Goal: Book appointment/travel/reservation: Book appointment/travel/reservation

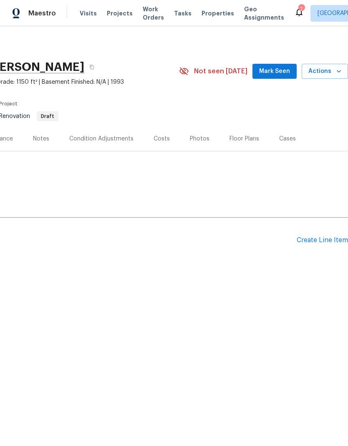
scroll to position [0, 123]
click at [338, 67] on span "Actions" at bounding box center [324, 71] width 33 height 10
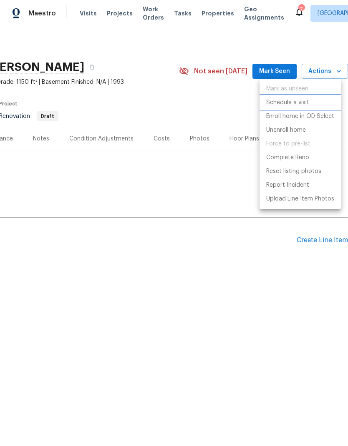
click at [303, 103] on p "Schedule a visit" at bounding box center [287, 102] width 43 height 9
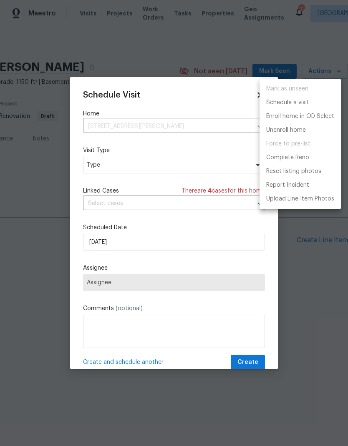
click at [190, 157] on div at bounding box center [174, 223] width 348 height 446
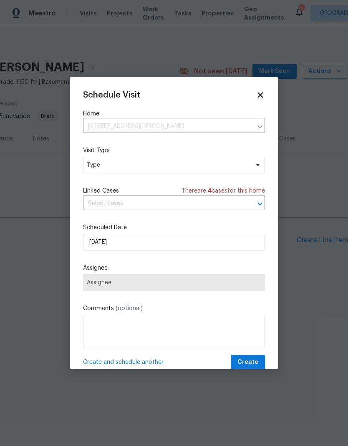
click at [189, 157] on div "Mark as unseen Schedule a visit Enroll home in OD Select Unenroll home Force to…" at bounding box center [174, 223] width 348 height 446
click at [199, 169] on span "Type" at bounding box center [168, 165] width 162 height 8
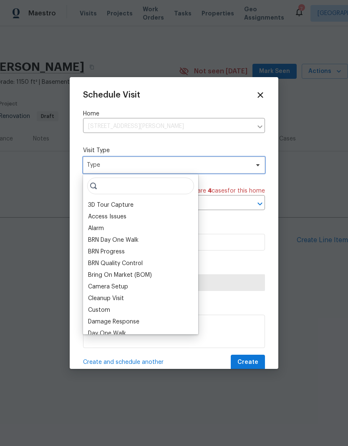
click at [184, 163] on span "Type" at bounding box center [168, 165] width 162 height 8
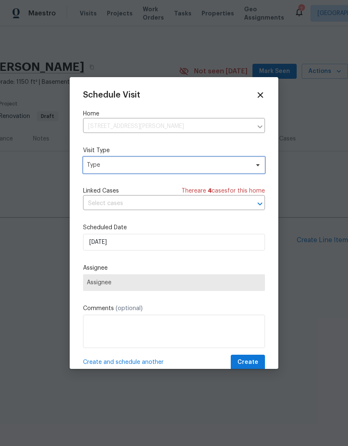
click at [188, 168] on span "Type" at bounding box center [168, 165] width 162 height 8
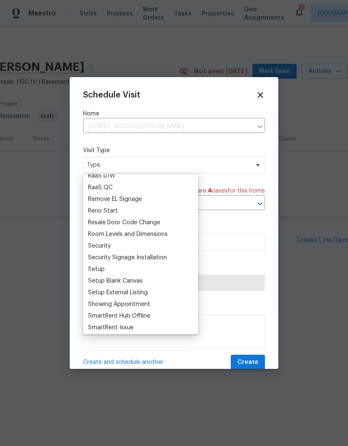
scroll to position [602, 0]
click at [105, 210] on div "Reno Start" at bounding box center [103, 210] width 30 height 8
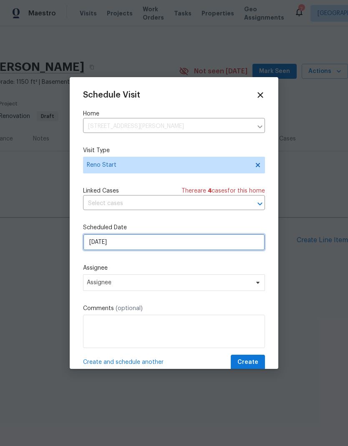
click at [185, 244] on input "[DATE]" at bounding box center [174, 242] width 182 height 17
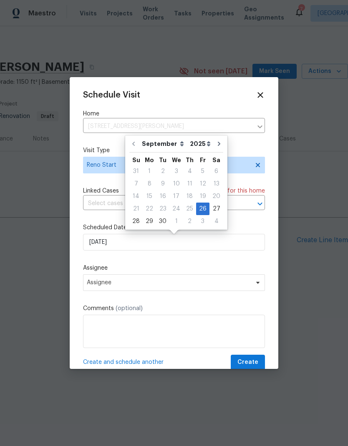
click at [188, 261] on div "Schedule Visit Home 6800 Barker Dr, Canal Winchester, OH 43110 ​ Visit Type Ren…" at bounding box center [174, 230] width 182 height 280
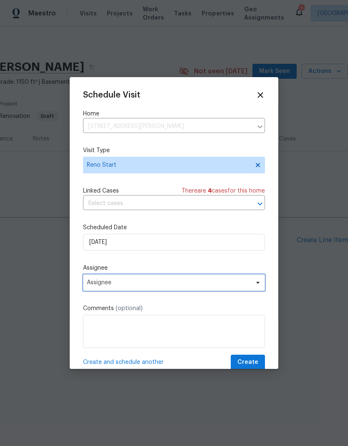
click at [186, 284] on span "Assignee" at bounding box center [168, 282] width 163 height 7
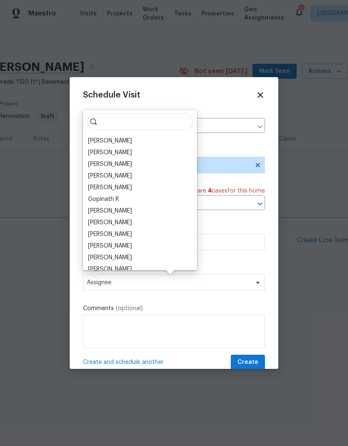
click at [134, 129] on input "search" at bounding box center [139, 121] width 105 height 17
click at [129, 143] on div "[PERSON_NAME]" at bounding box center [110, 141] width 44 height 8
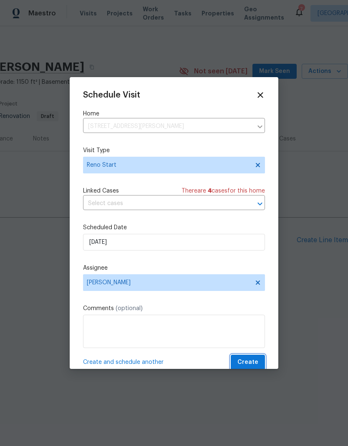
click at [251, 364] on span "Create" at bounding box center [247, 362] width 21 height 10
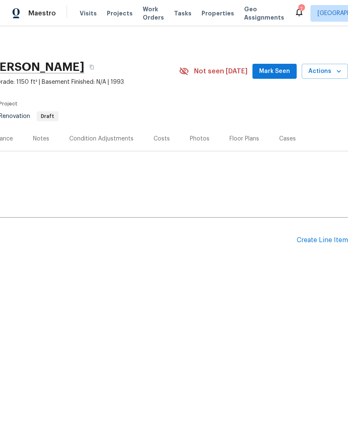
click at [80, 16] on span "Visits" at bounding box center [88, 13] width 17 height 8
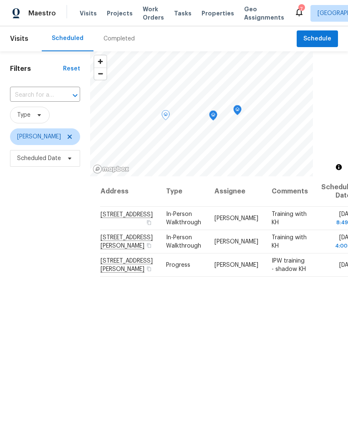
click at [0, 0] on icon at bounding box center [0, 0] width 0 height 0
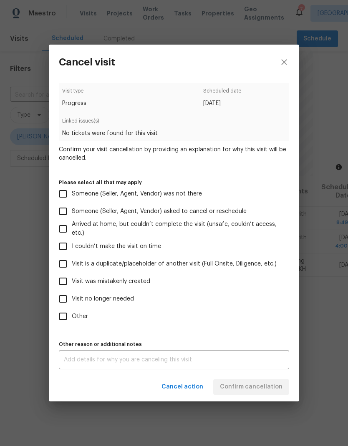
click at [127, 306] on label "Visit no longer needed" at bounding box center [168, 299] width 228 height 18
click at [72, 306] on input "Visit no longer needed" at bounding box center [63, 299] width 18 height 18
checkbox input "true"
click at [230, 363] on textarea at bounding box center [174, 360] width 220 height 6
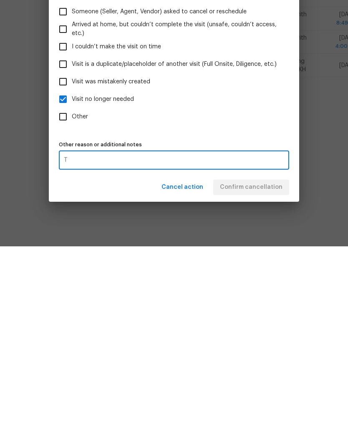
scroll to position [33, 0]
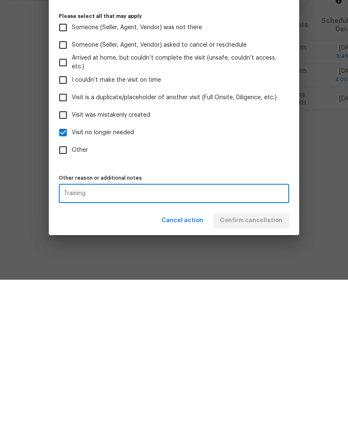
type textarea "Training"
click at [258, 308] on label "Other" at bounding box center [168, 317] width 228 height 18
click at [72, 308] on input "Other" at bounding box center [63, 317] width 18 height 18
checkbox input "true"
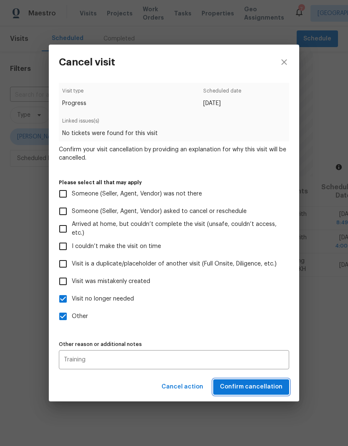
click at [268, 388] on span "Confirm cancellation" at bounding box center [251, 387] width 63 height 10
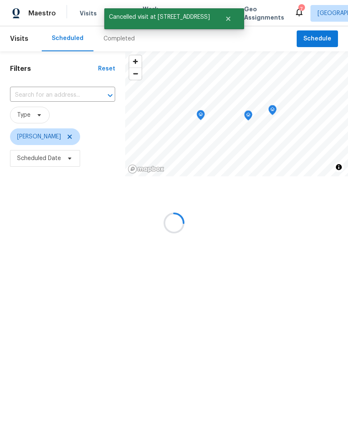
scroll to position [0, 0]
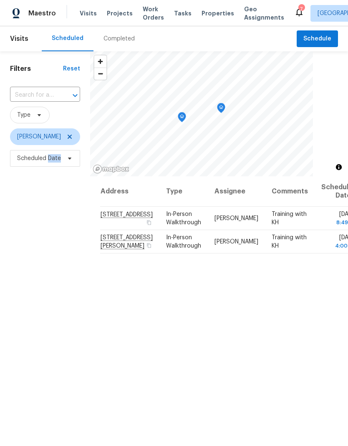
click at [156, 441] on div "Address Type Assignee Comments Scheduled Date ↑ [STREET_ADDRESS] In-Person Walk…" at bounding box center [219, 354] width 258 height 357
